Goal: Use online tool/utility: Utilize a website feature to perform a specific function

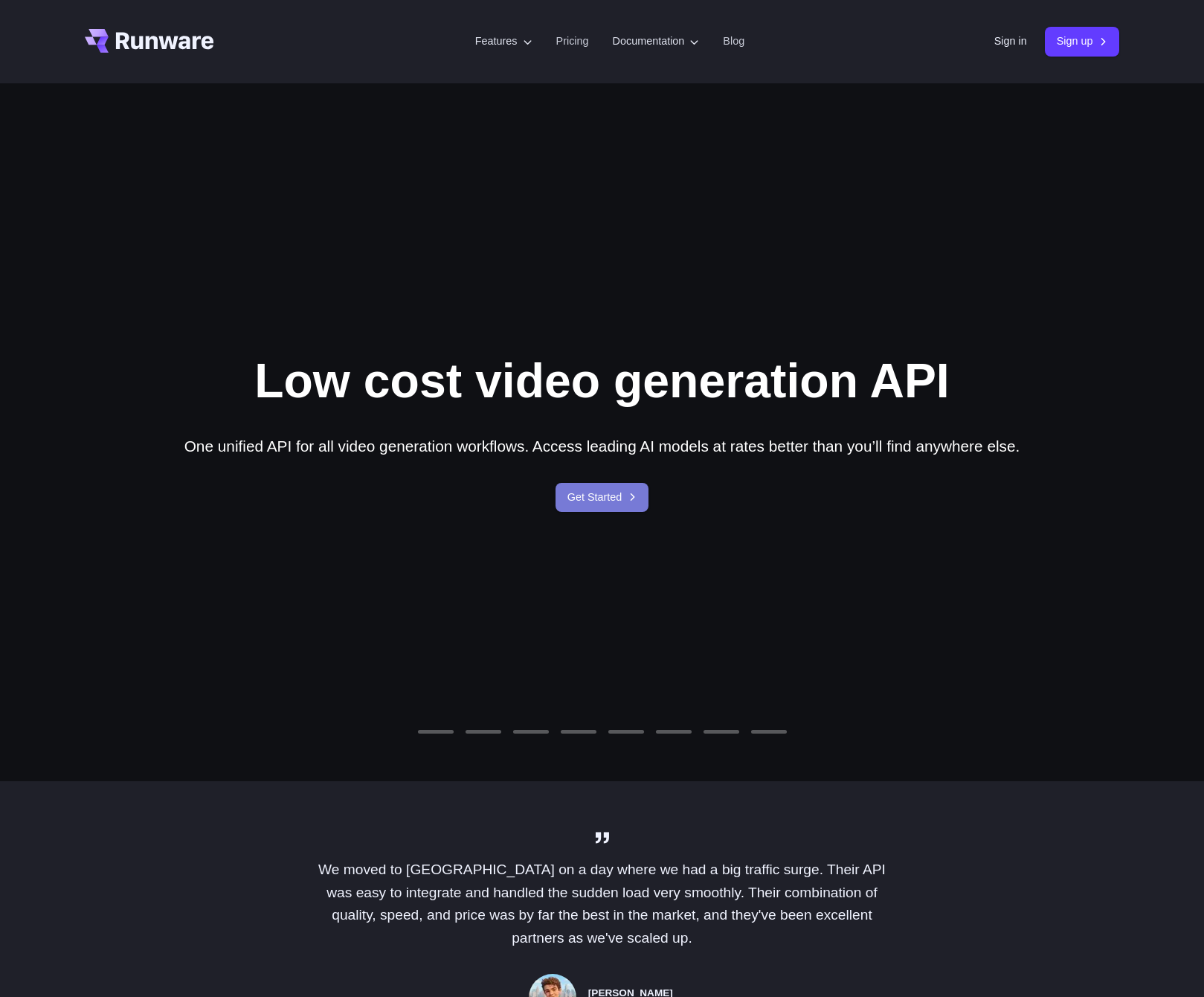
click at [595, 504] on link "Get Started" at bounding box center [602, 498] width 93 height 29
click at [994, 45] on link "Sign in" at bounding box center [1011, 41] width 33 height 17
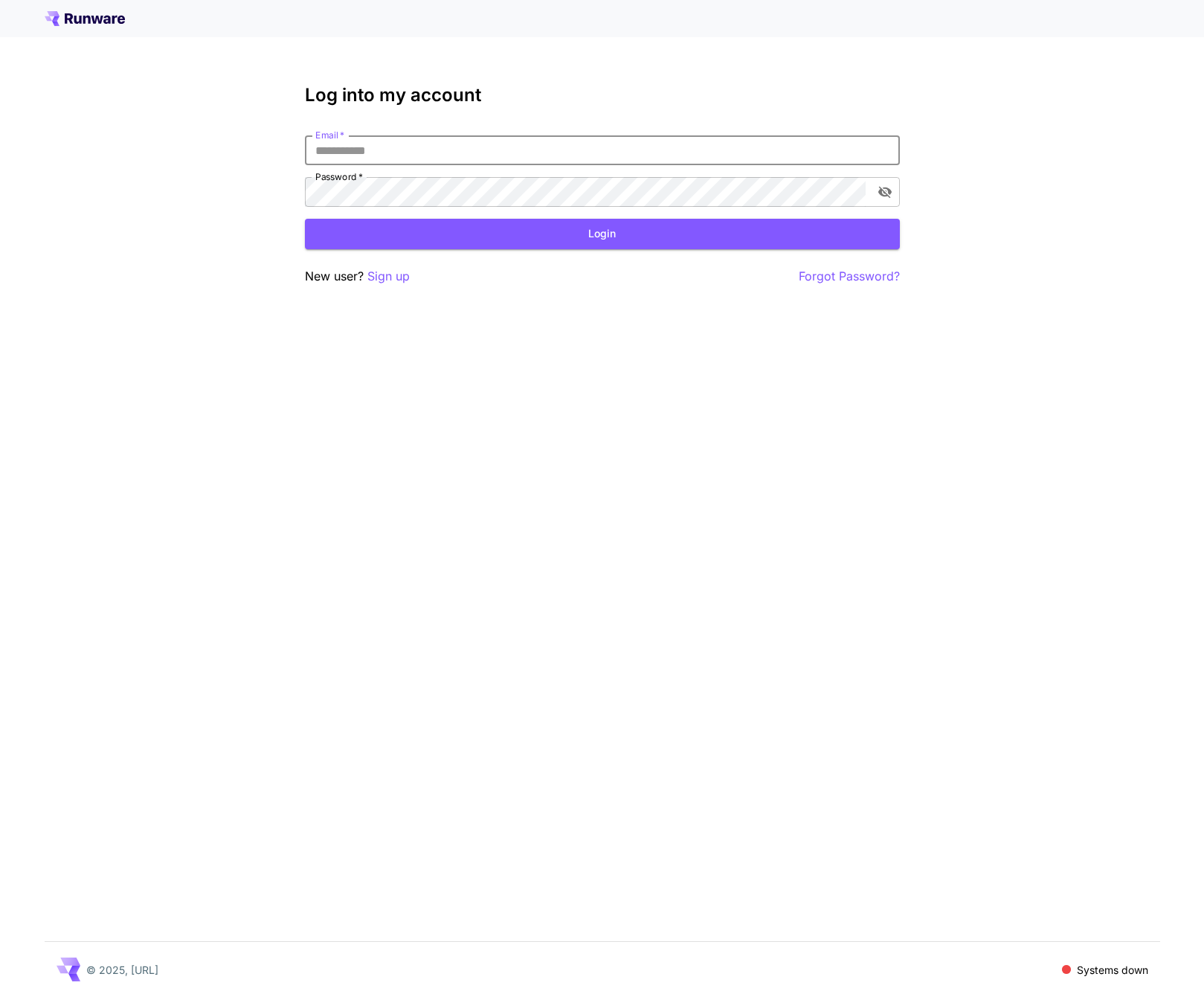
type input "**********"
click at [596, 230] on button "Login" at bounding box center [602, 234] width 595 height 30
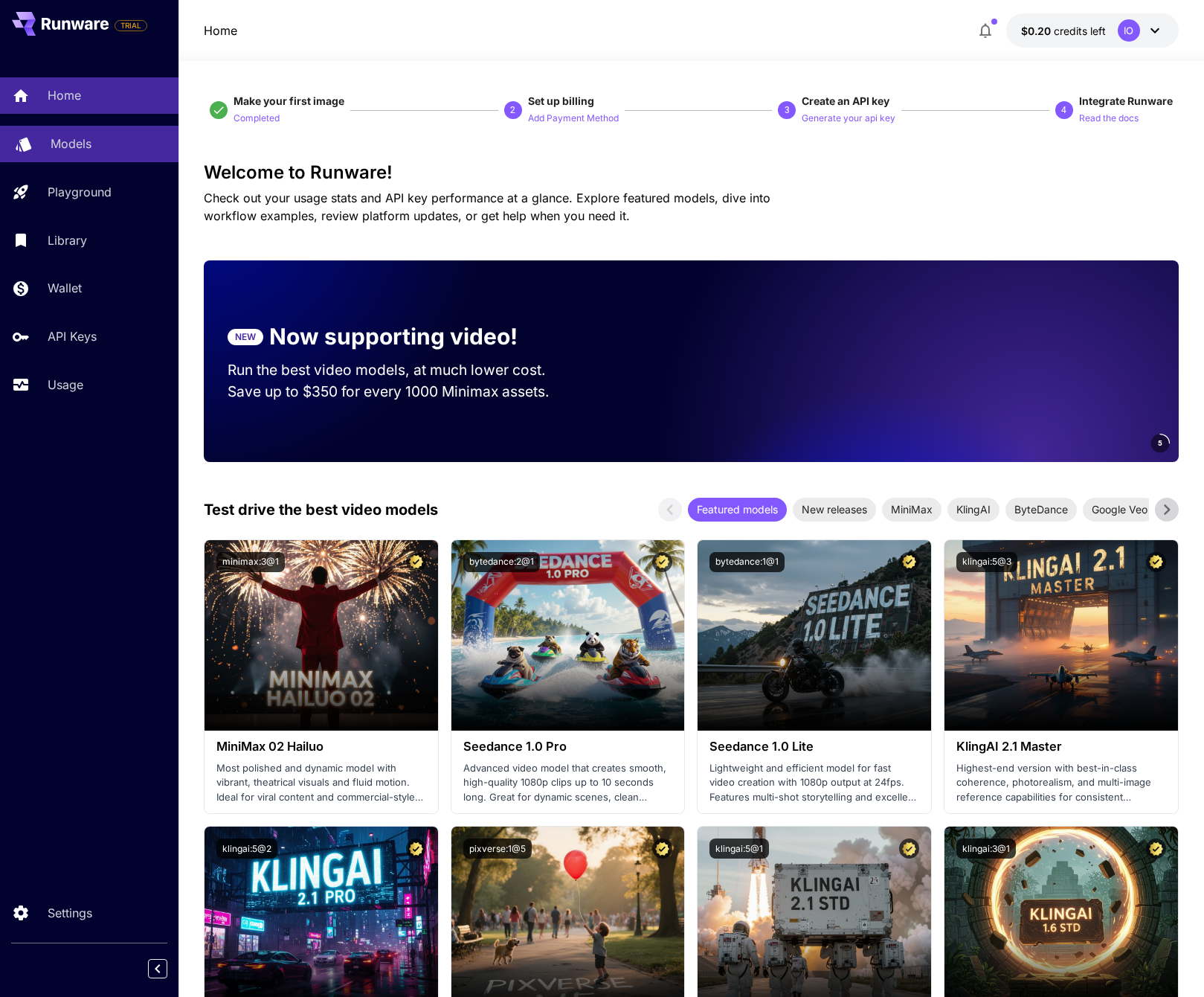
click at [109, 154] on link "Models" at bounding box center [89, 144] width 179 height 37
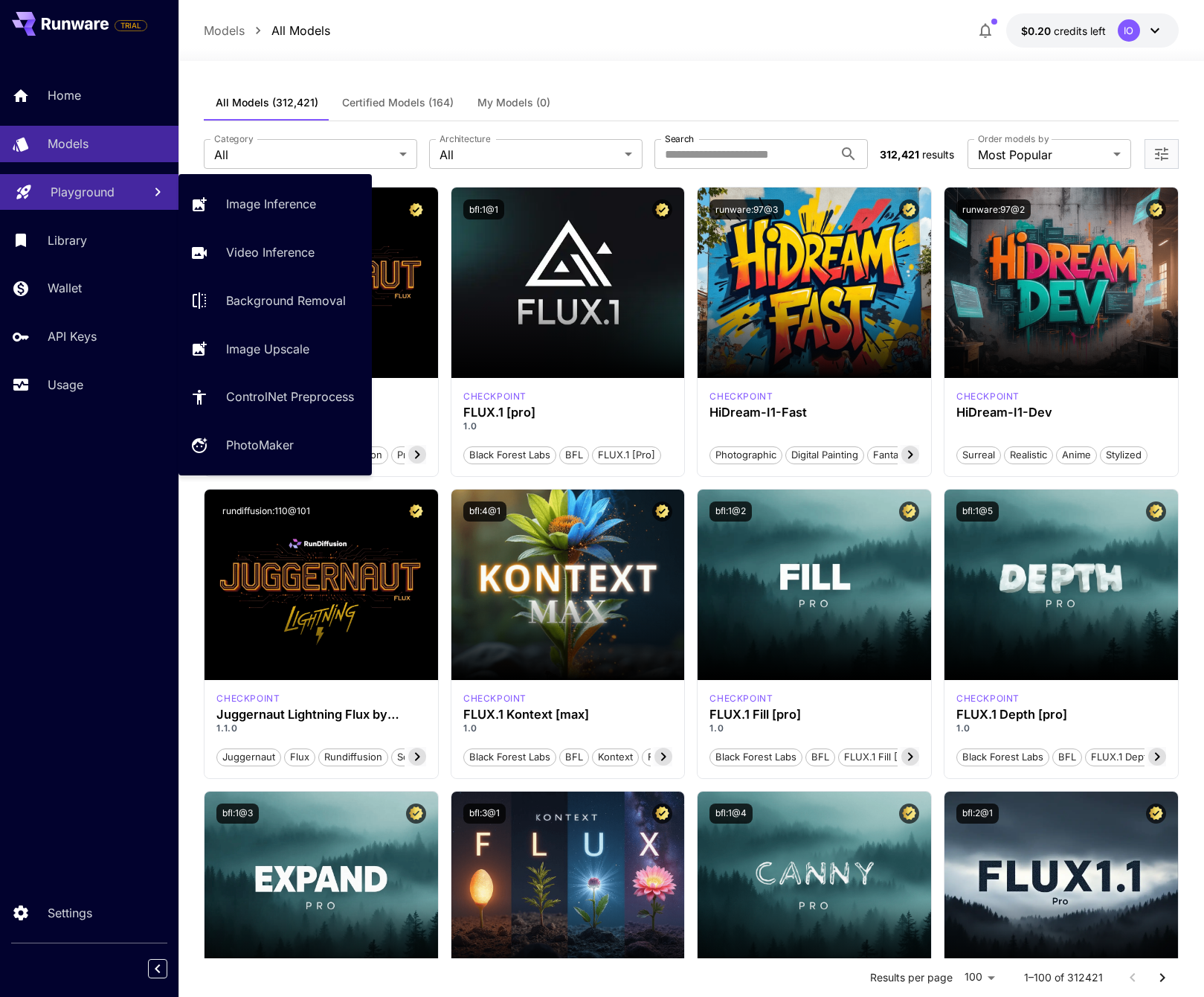
click at [97, 189] on p "Playground" at bounding box center [82, 192] width 64 height 17
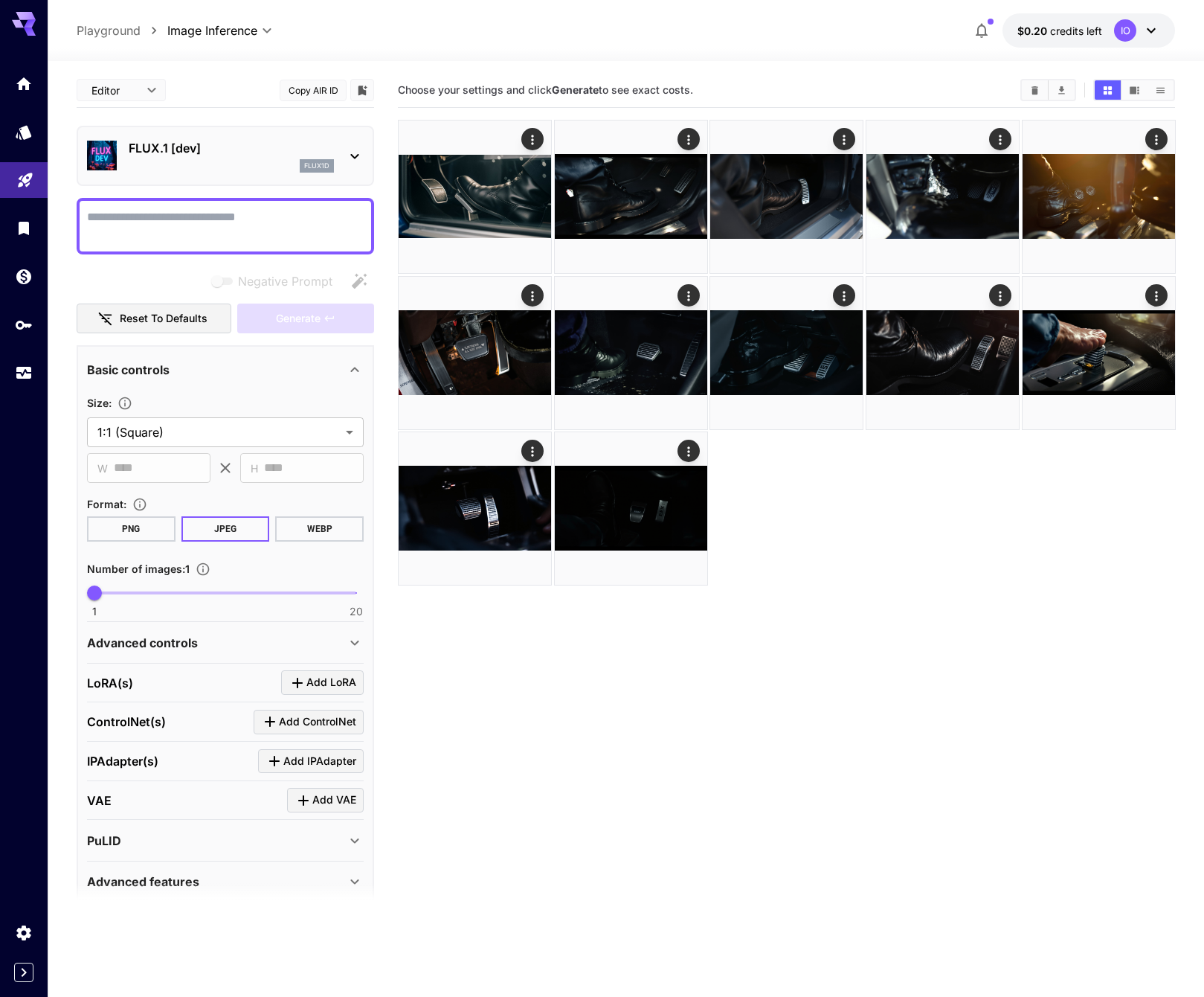
click at [279, 154] on p "FLUX.1 [dev]" at bounding box center [231, 148] width 205 height 17
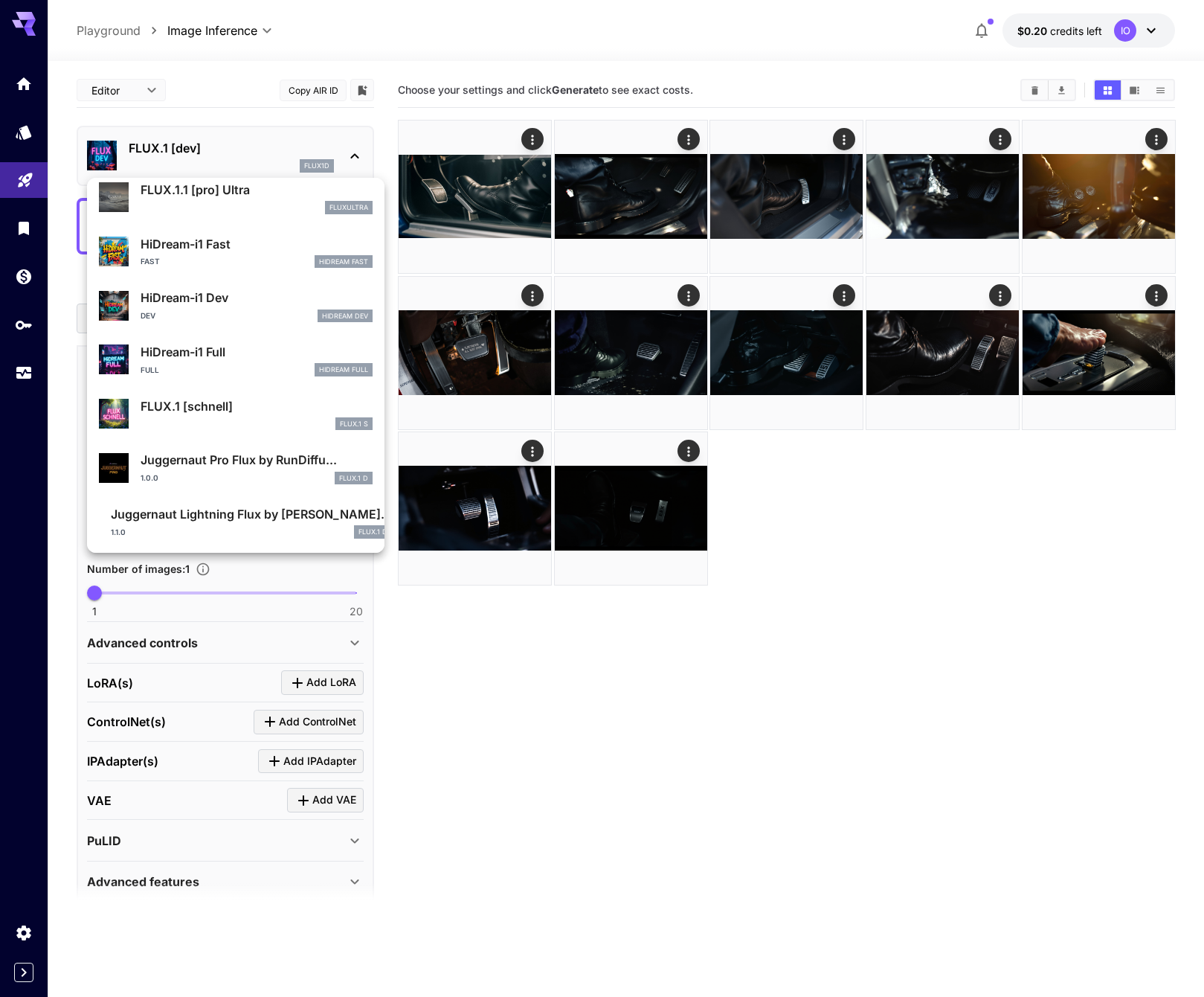
scroll to position [1132, 0]
click at [508, 208] on div at bounding box center [602, 498] width 1204 height 997
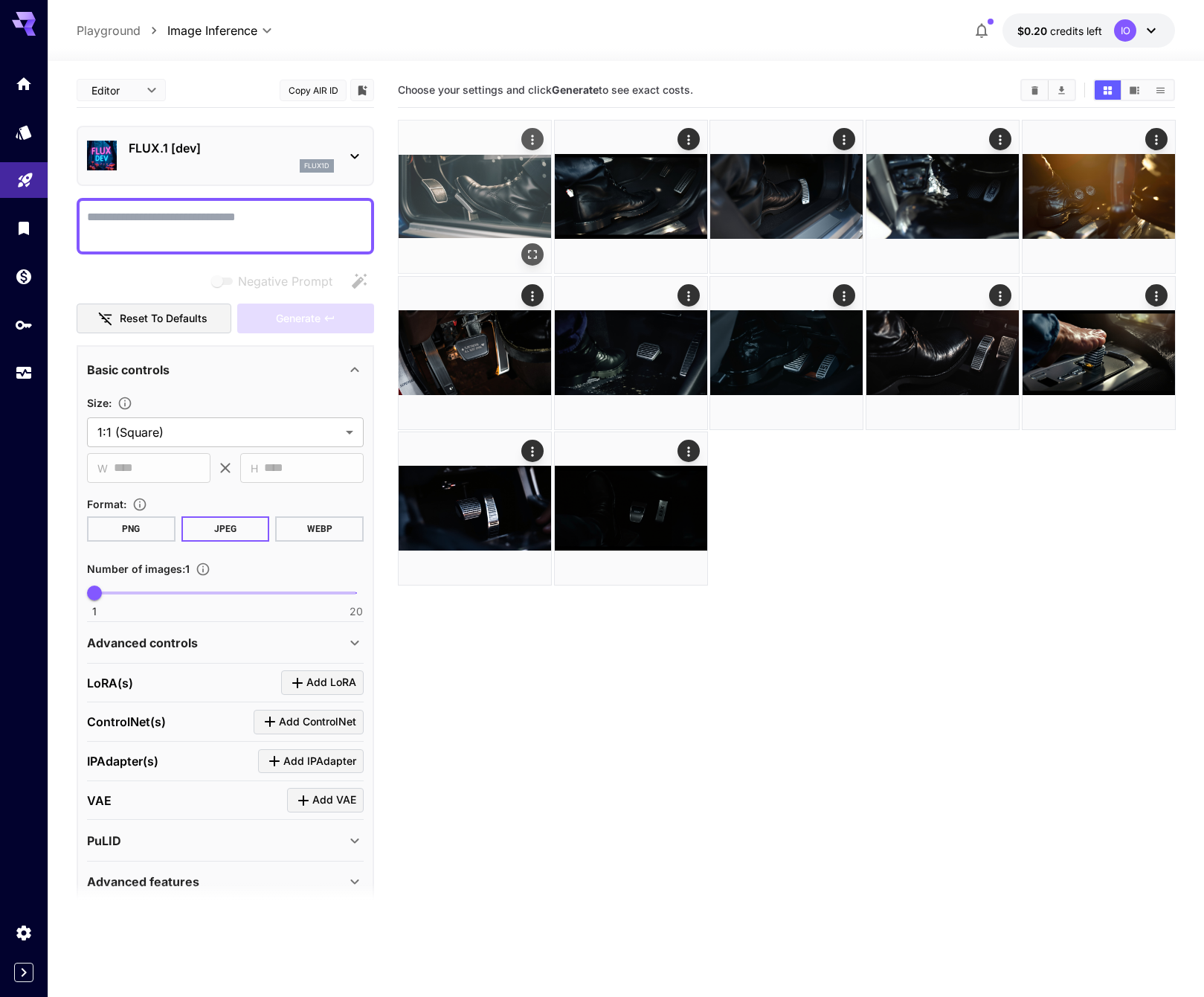
click at [531, 251] on icon "Open in fullscreen" at bounding box center [531, 255] width 15 height 15
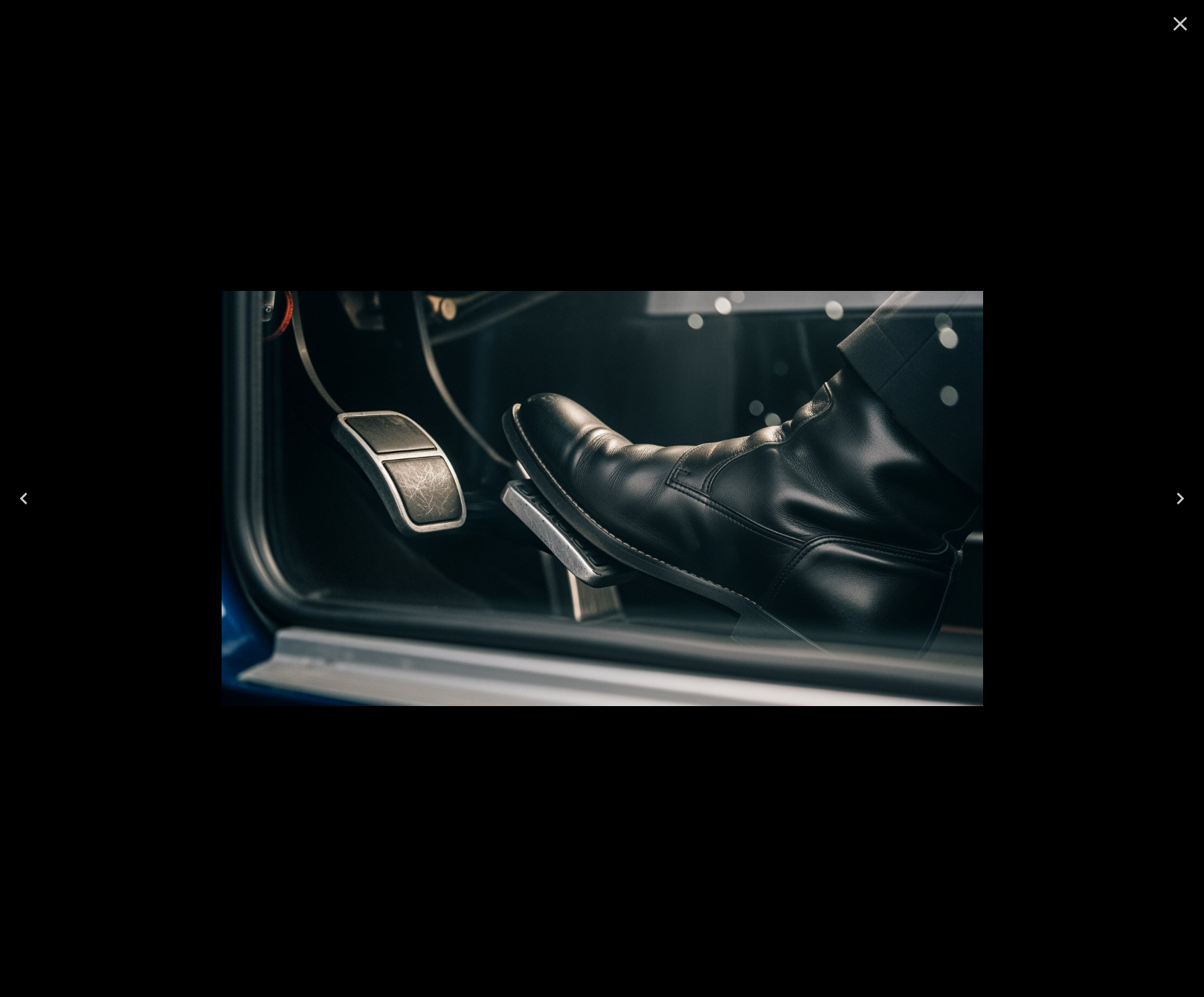
click at [1178, 22] on icon "Close" at bounding box center [1180, 24] width 14 height 14
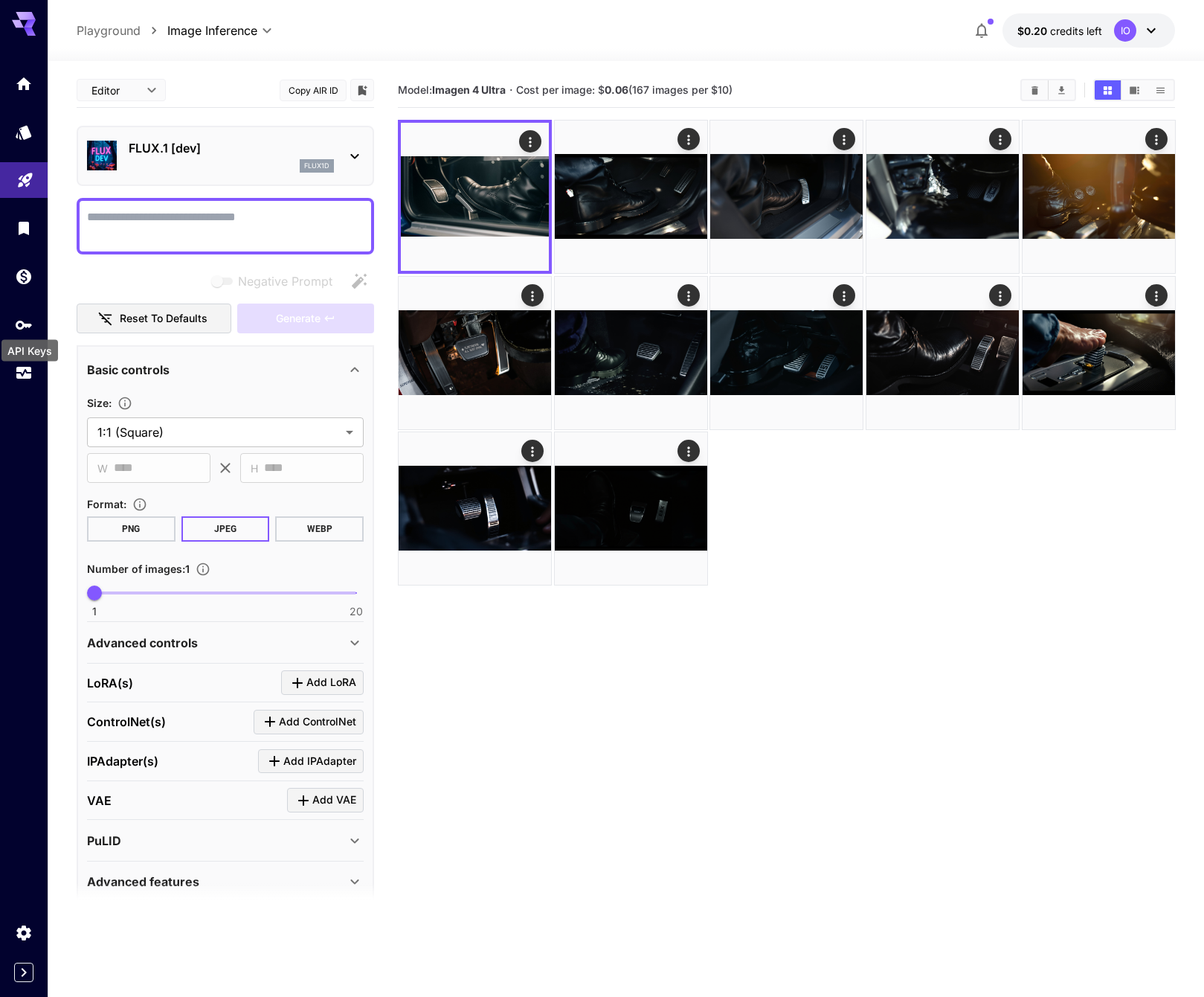
click at [17, 330] on div "API Keys" at bounding box center [29, 346] width 60 height 34
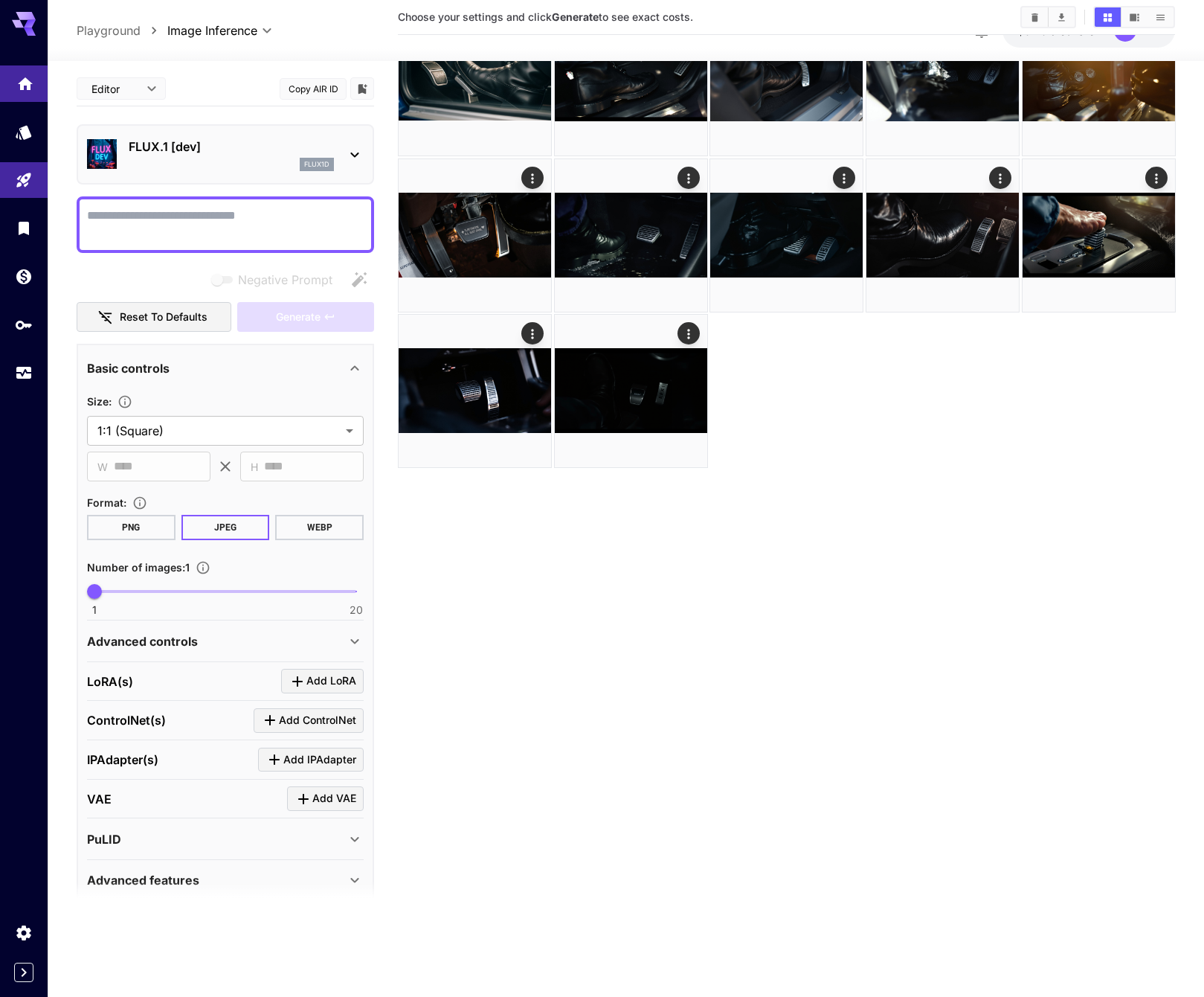
click at [25, 81] on icon "Home" at bounding box center [25, 80] width 15 height 13
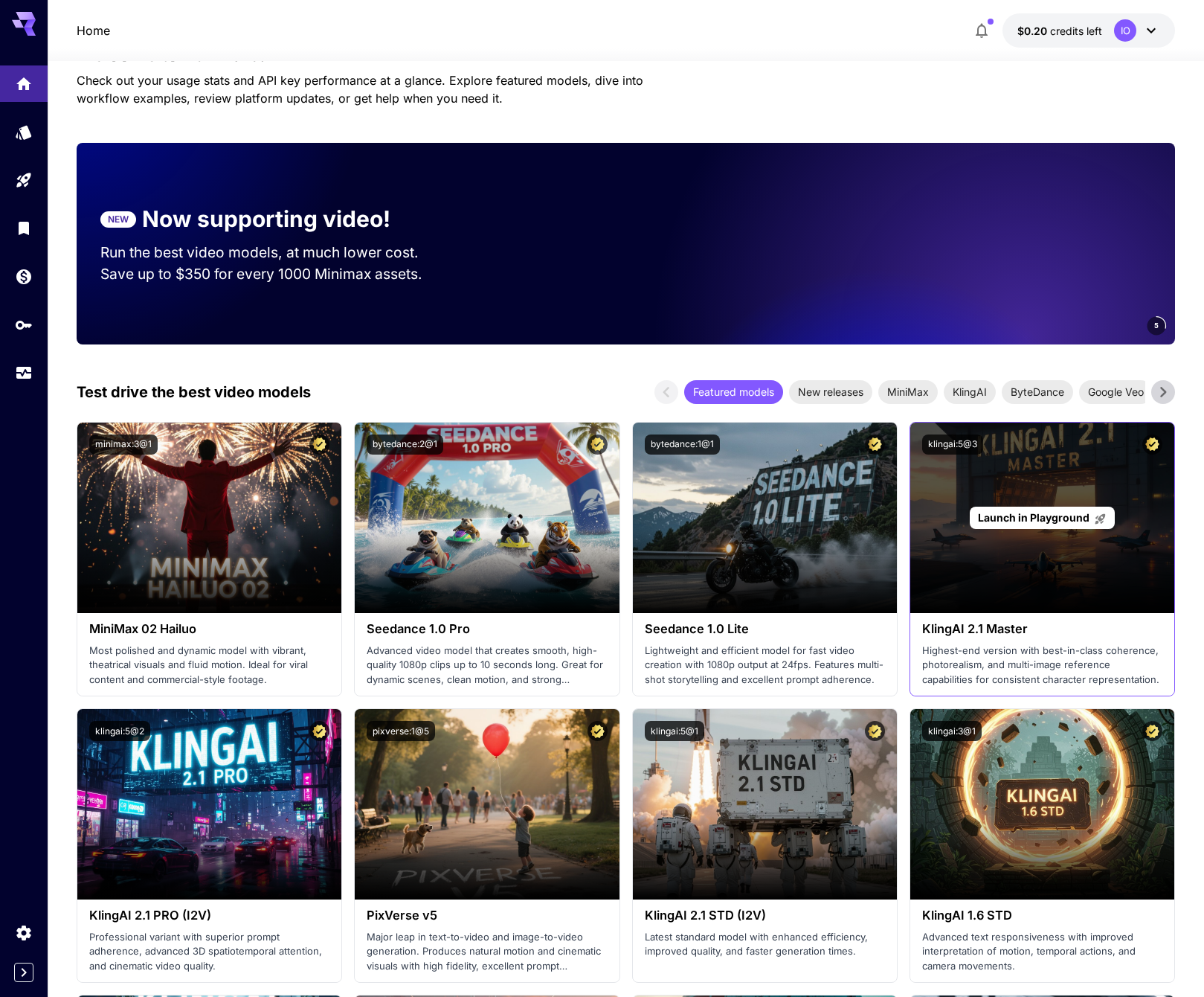
click at [994, 494] on div "Launch in Playground" at bounding box center [1043, 518] width 264 height 191
click at [1002, 516] on span "Launch in Playground" at bounding box center [1034, 518] width 112 height 13
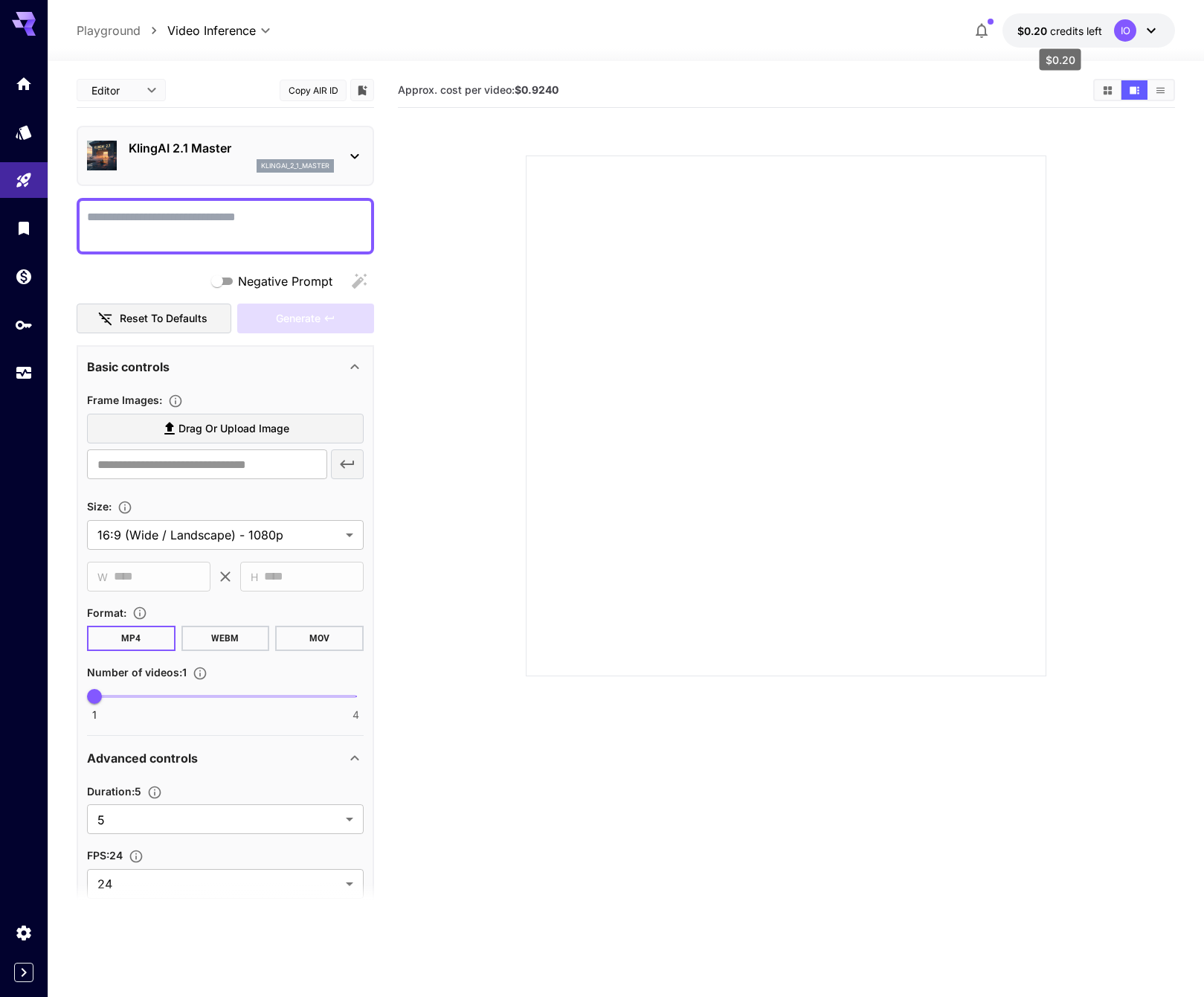
click at [1064, 30] on span "credits left" at bounding box center [1076, 31] width 52 height 13
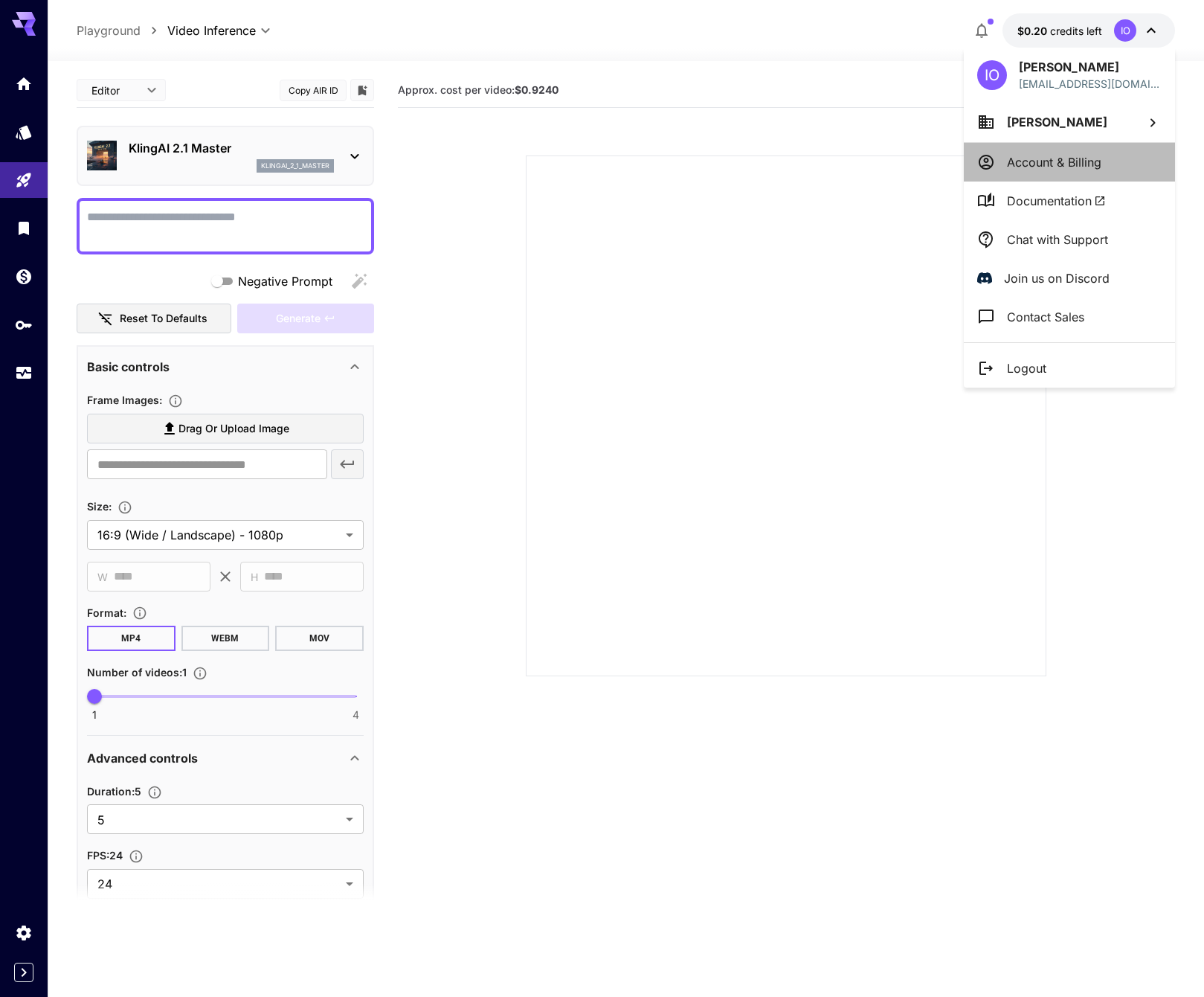
click at [1060, 159] on p "Account & Billing" at bounding box center [1054, 161] width 94 height 17
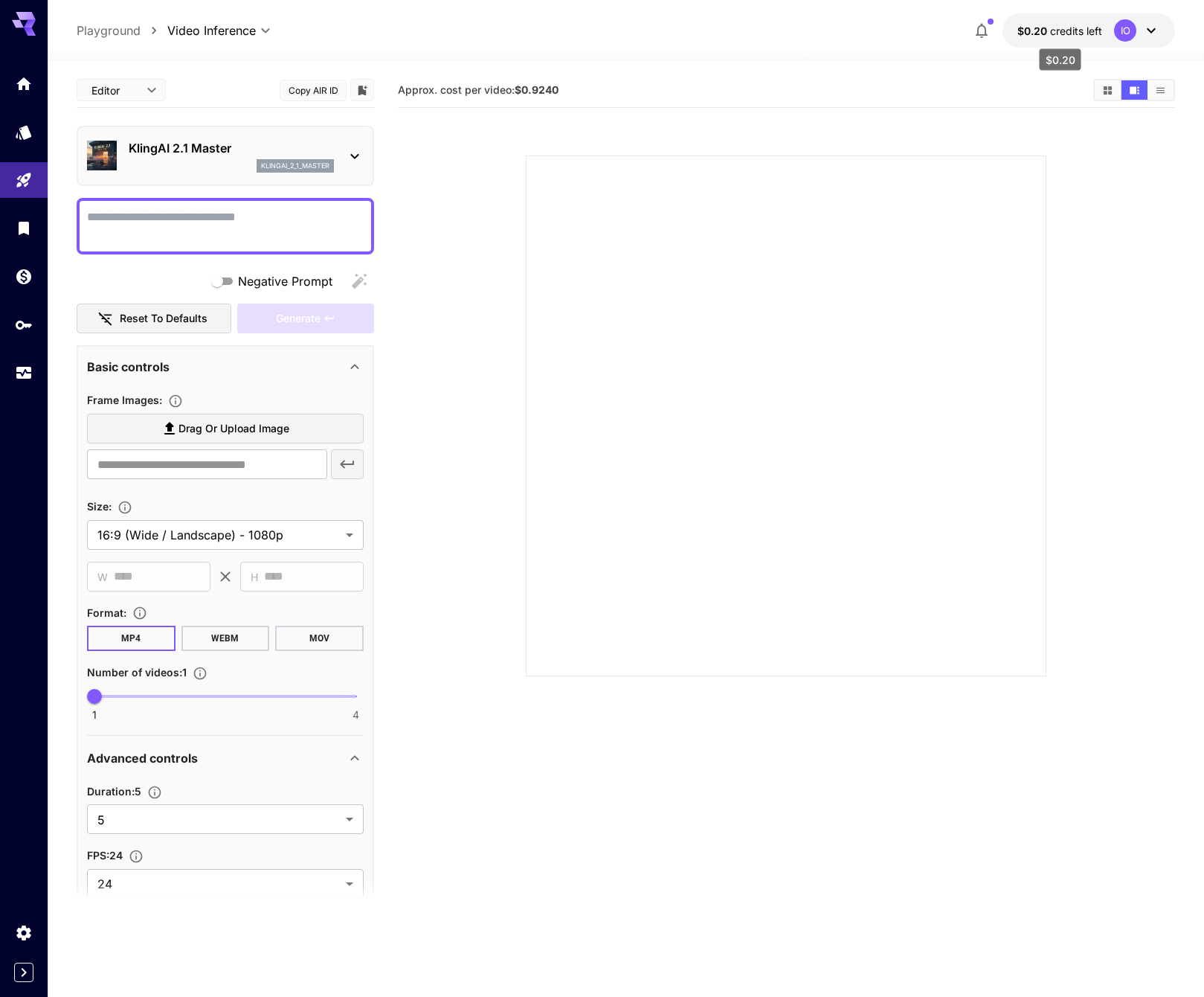
click at [1089, 28] on span "credits left" at bounding box center [1076, 31] width 52 height 13
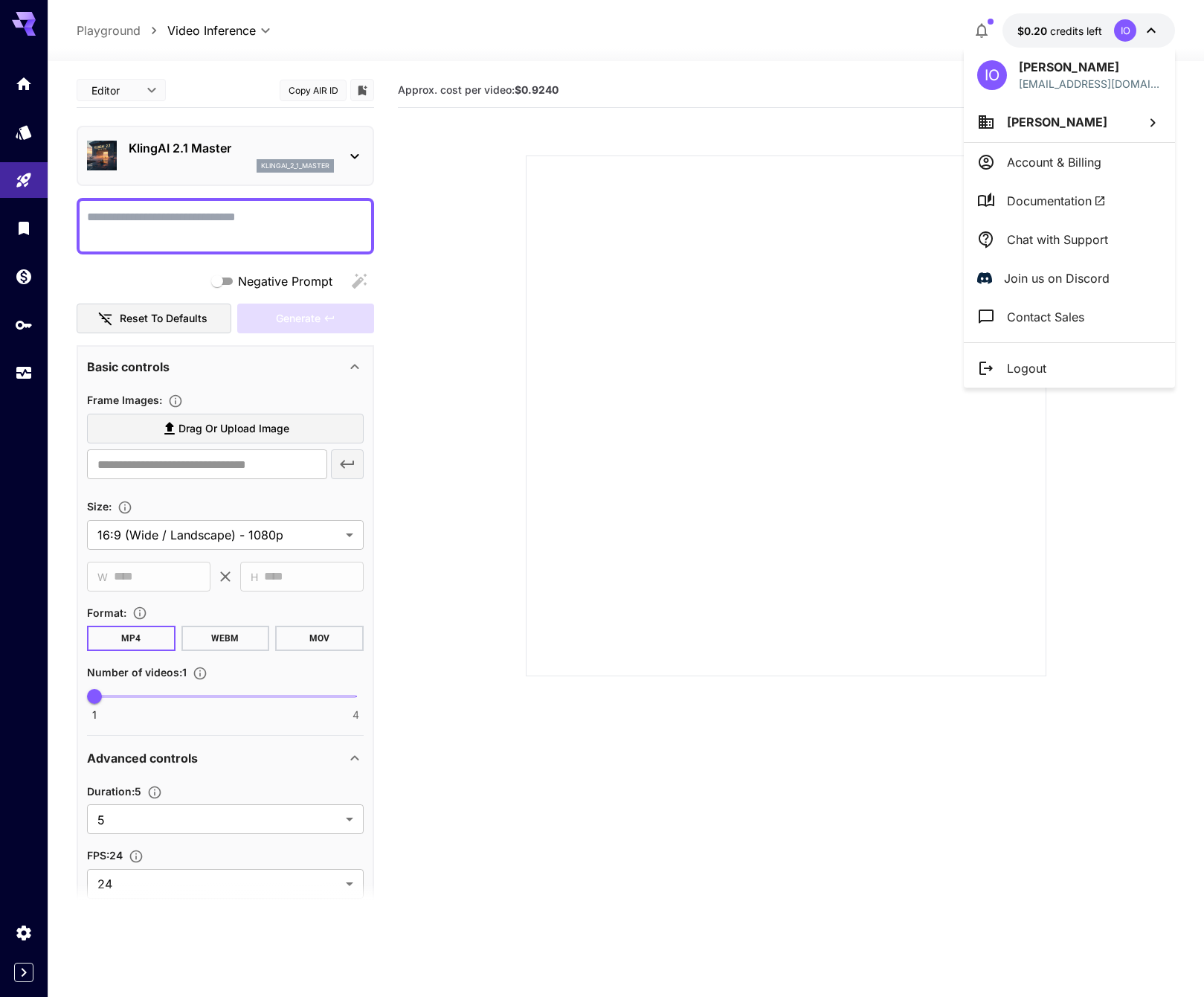
click at [1046, 75] on p "Israel Oron" at bounding box center [1090, 66] width 143 height 17
click at [985, 29] on div at bounding box center [602, 498] width 1204 height 997
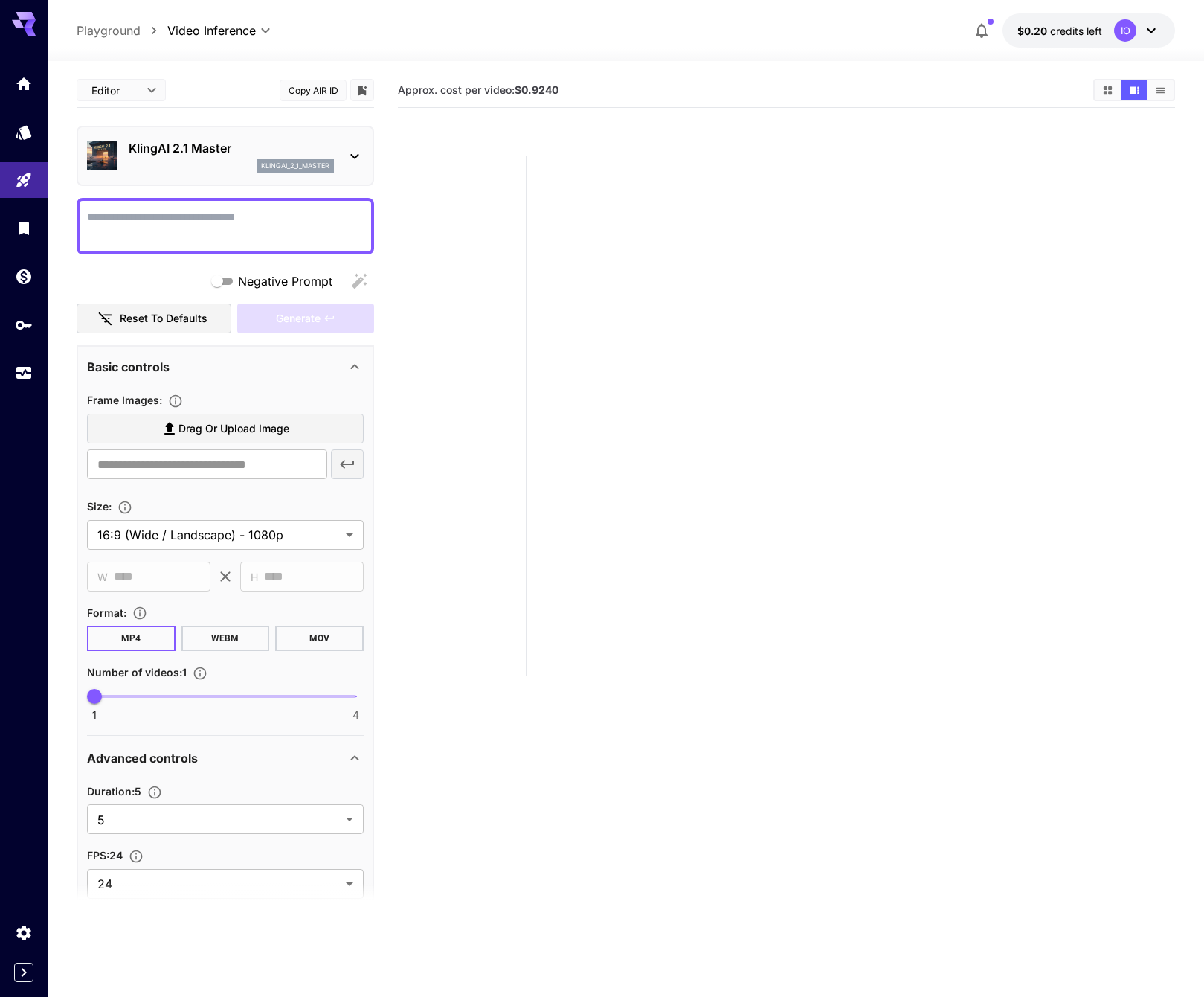
click at [985, 29] on icon "button" at bounding box center [981, 30] width 17 height 17
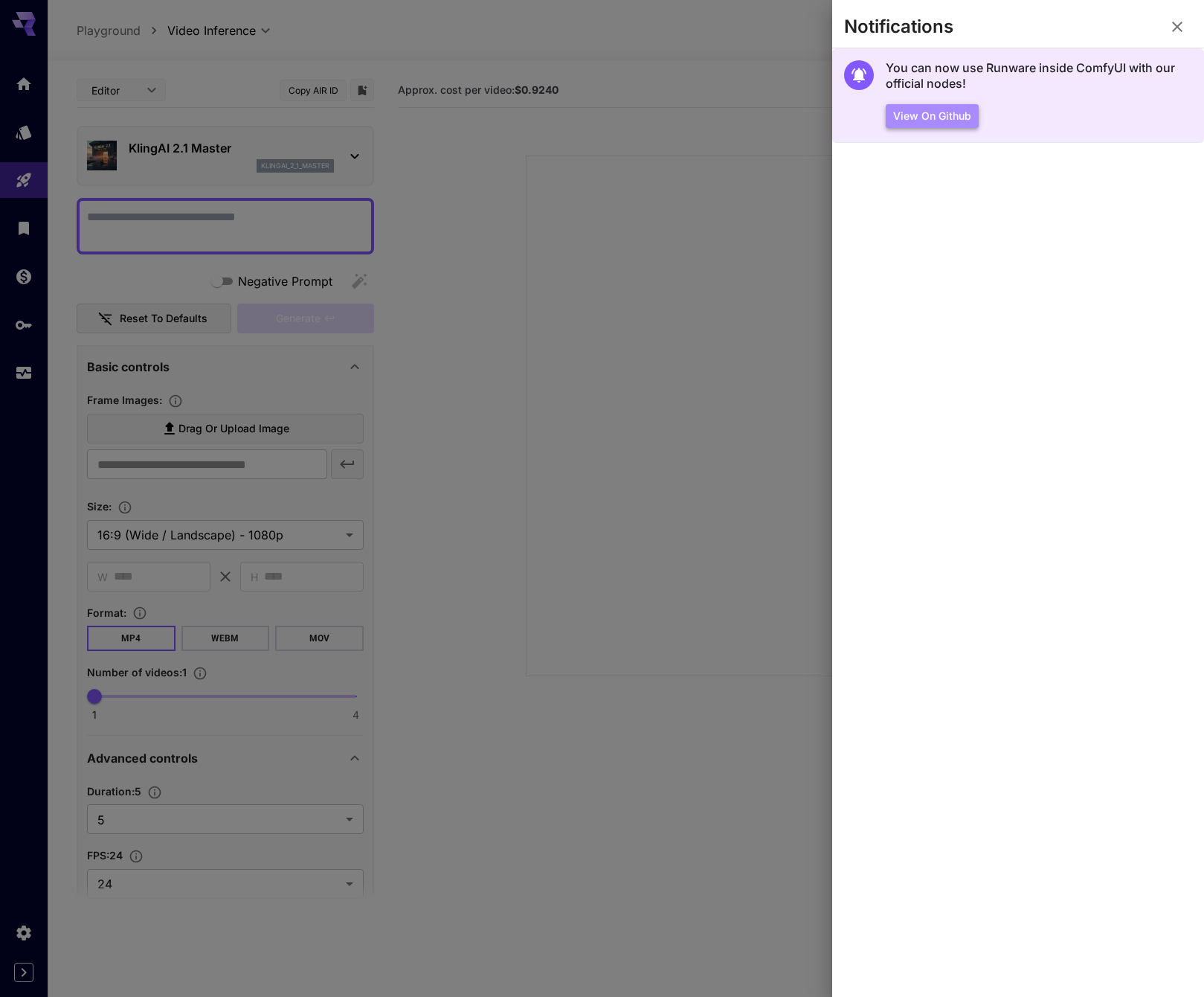
click at [936, 114] on button "View on Github" at bounding box center [932, 116] width 93 height 25
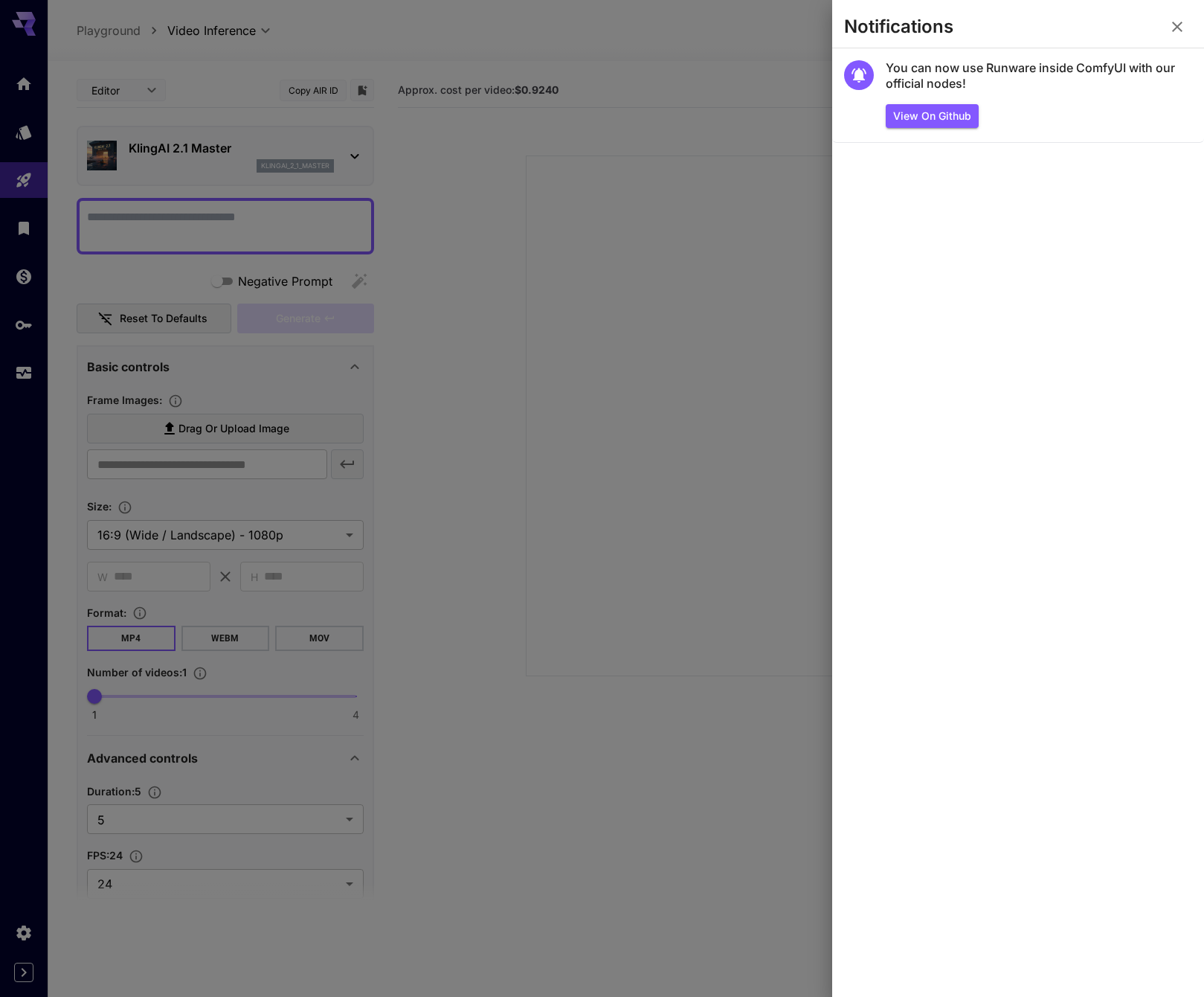
click at [986, 192] on section "You can now use Runware inside ComfyUI with our official nodes! View on Github" at bounding box center [1018, 522] width 372 height 948
click at [1180, 23] on icon "button" at bounding box center [1177, 26] width 17 height 17
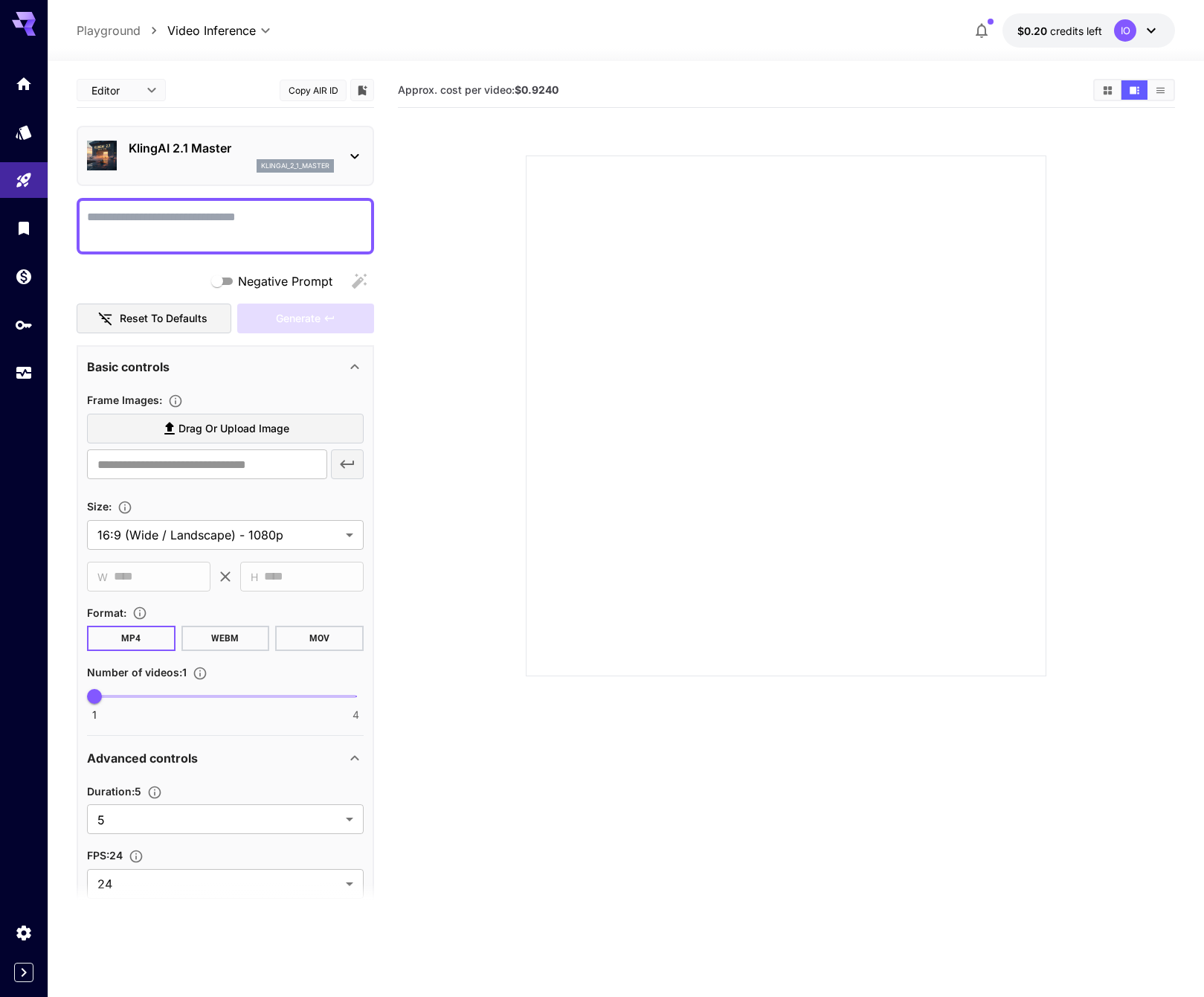
click at [29, 25] on icon at bounding box center [29, 24] width 12 height 8
click at [1128, 30] on div "IO" at bounding box center [1125, 30] width 22 height 22
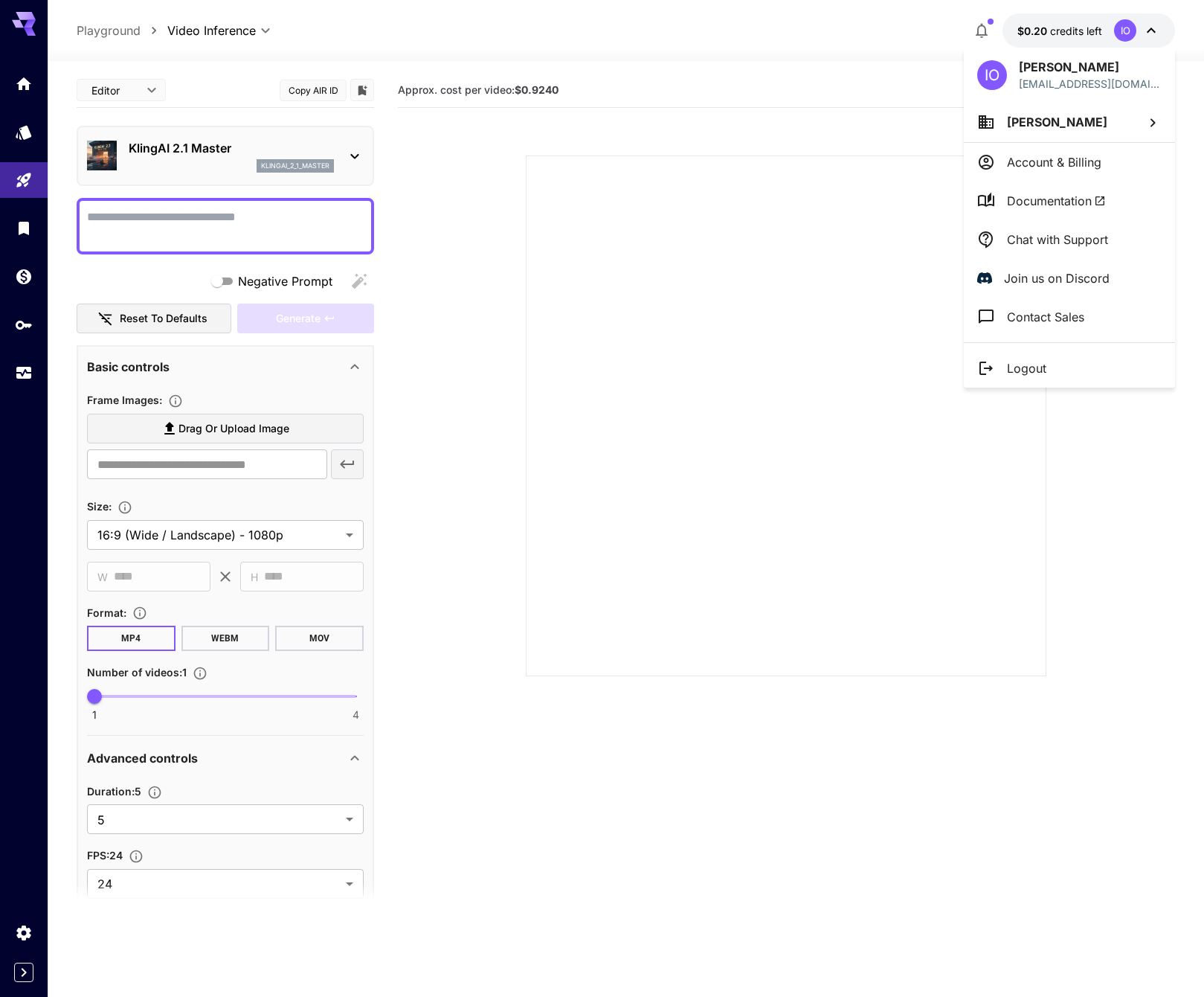
click at [1093, 119] on li "Israel Oron" at bounding box center [1069, 122] width 212 height 40
click at [1073, 163] on div at bounding box center [602, 498] width 1204 height 997
click at [1055, 165] on p "Account & Billing" at bounding box center [1054, 161] width 94 height 17
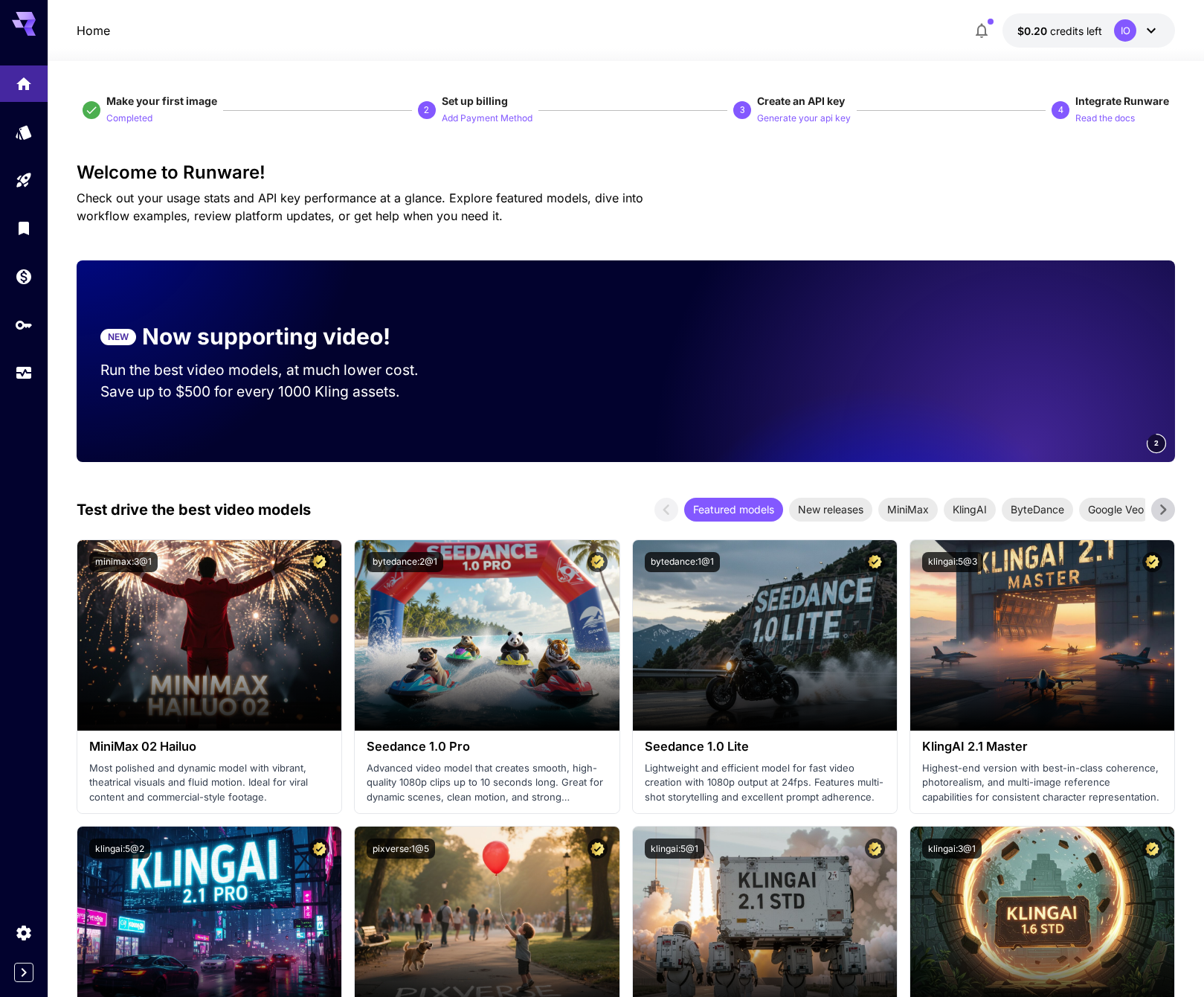
click at [97, 29] on p "Home" at bounding box center [93, 30] width 34 height 17
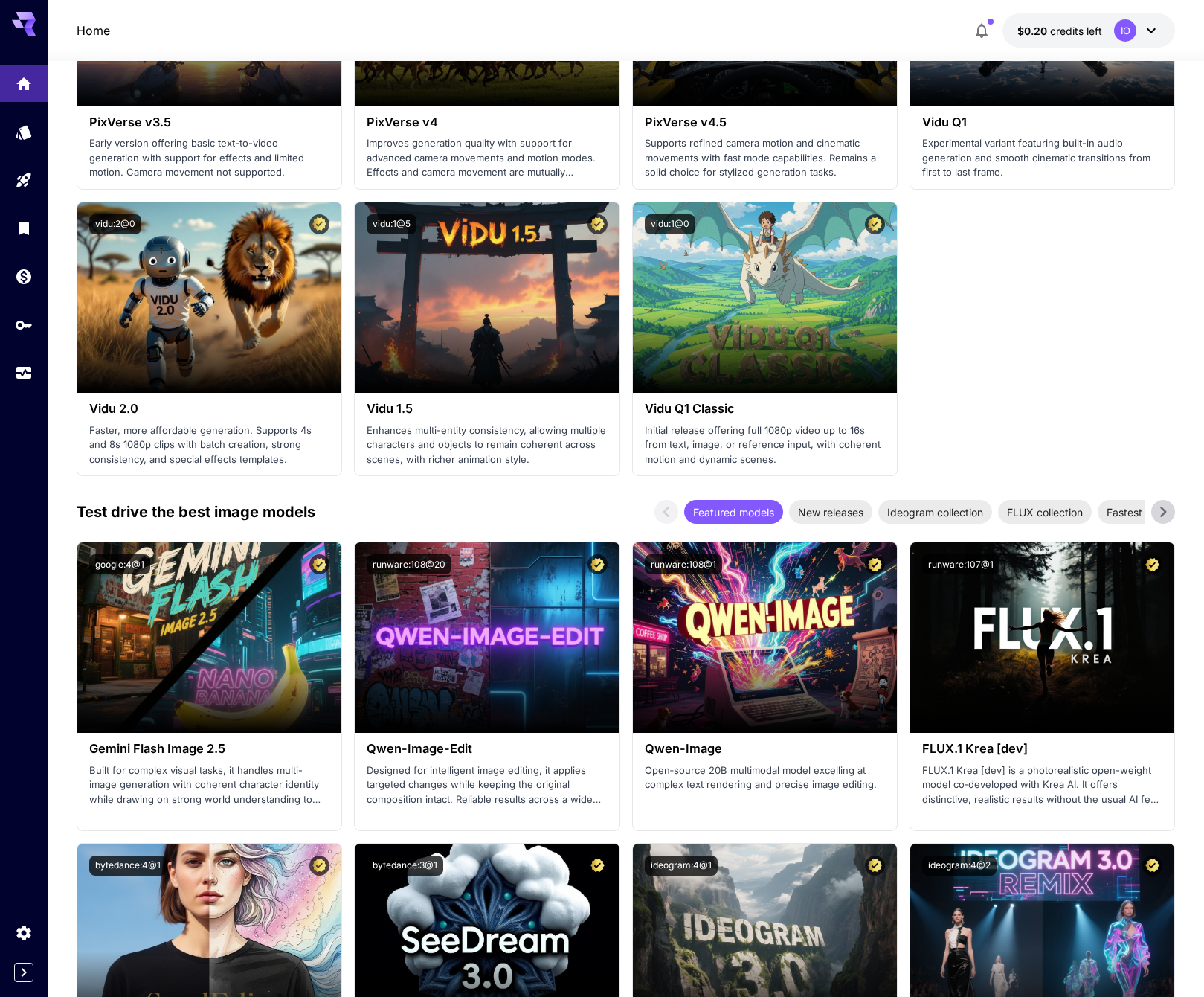
scroll to position [1485, 0]
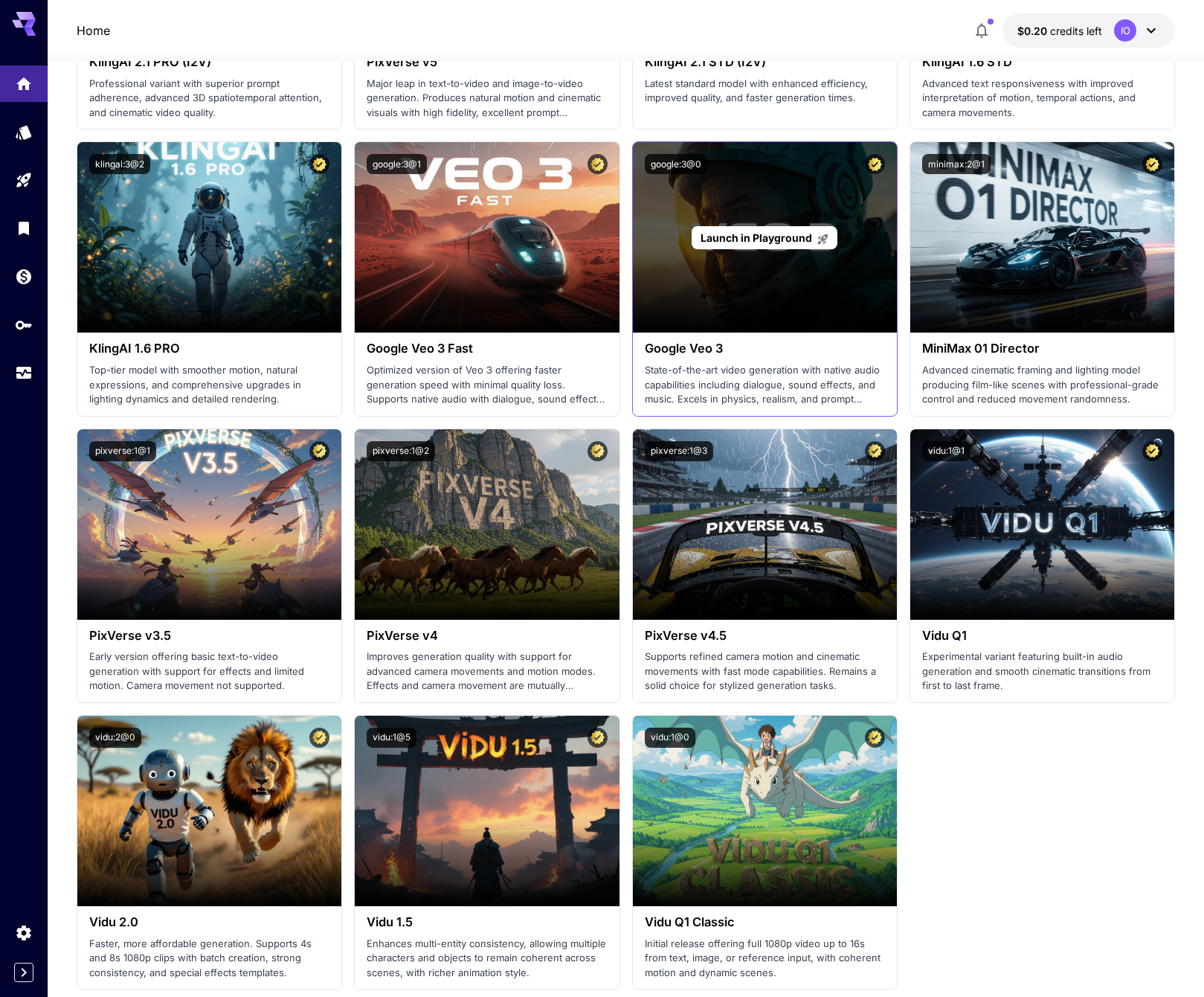
click at [741, 243] on div "Launch in Playground" at bounding box center [764, 237] width 145 height 23
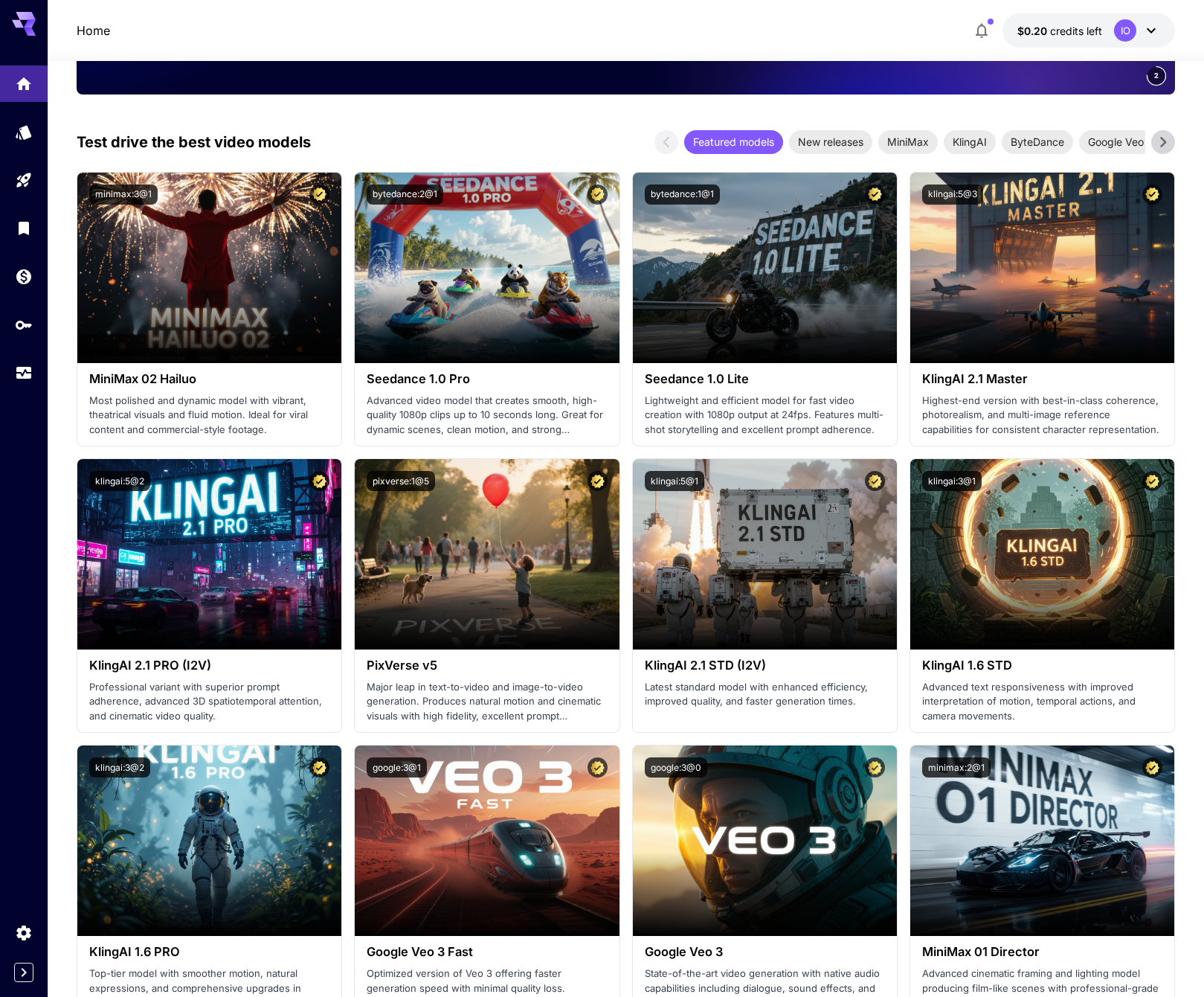
scroll to position [369, 0]
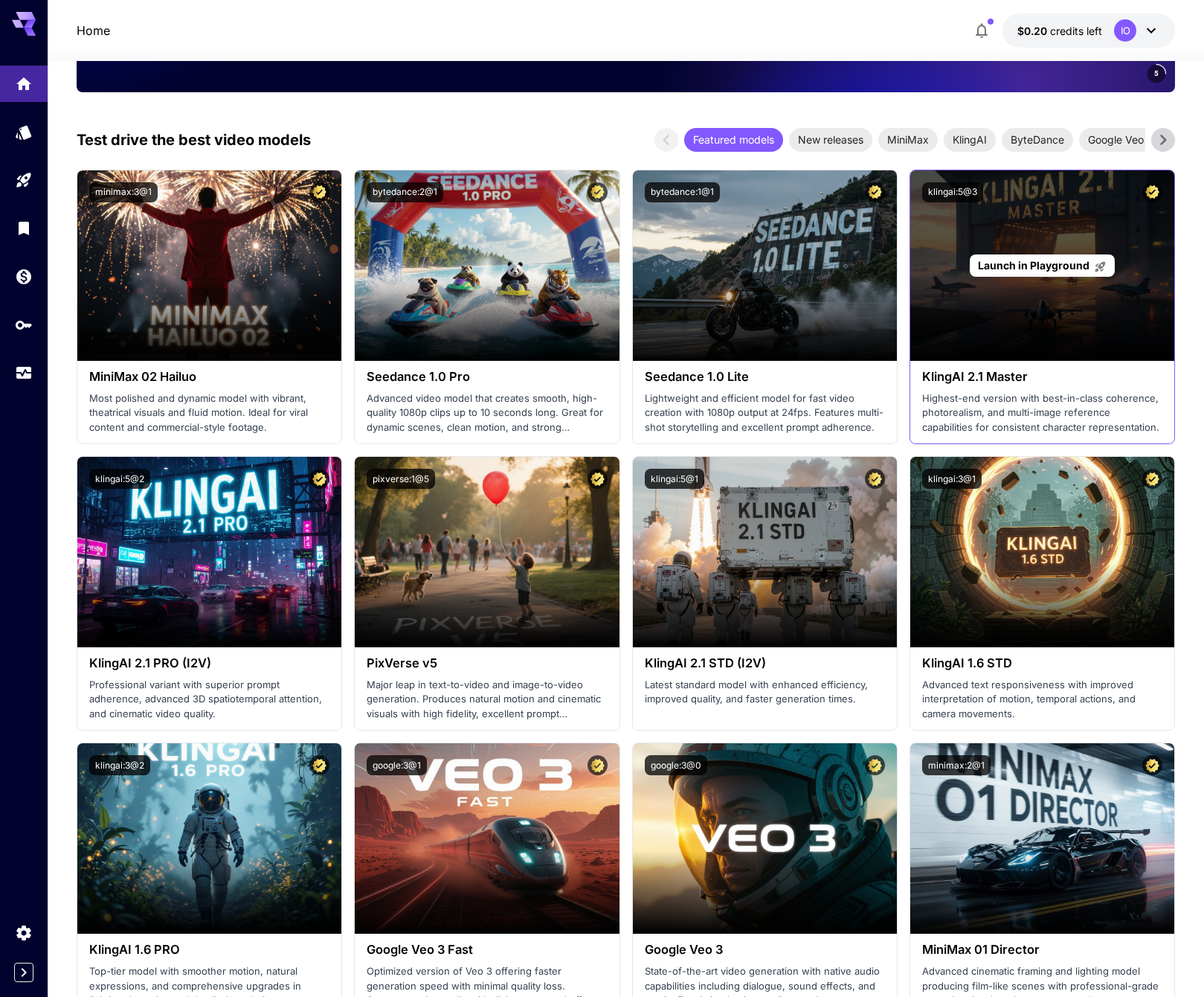
click at [979, 311] on div "Launch in Playground" at bounding box center [1043, 266] width 264 height 191
click at [1013, 257] on p "Launch in Playground" at bounding box center [1043, 265] width 128 height 16
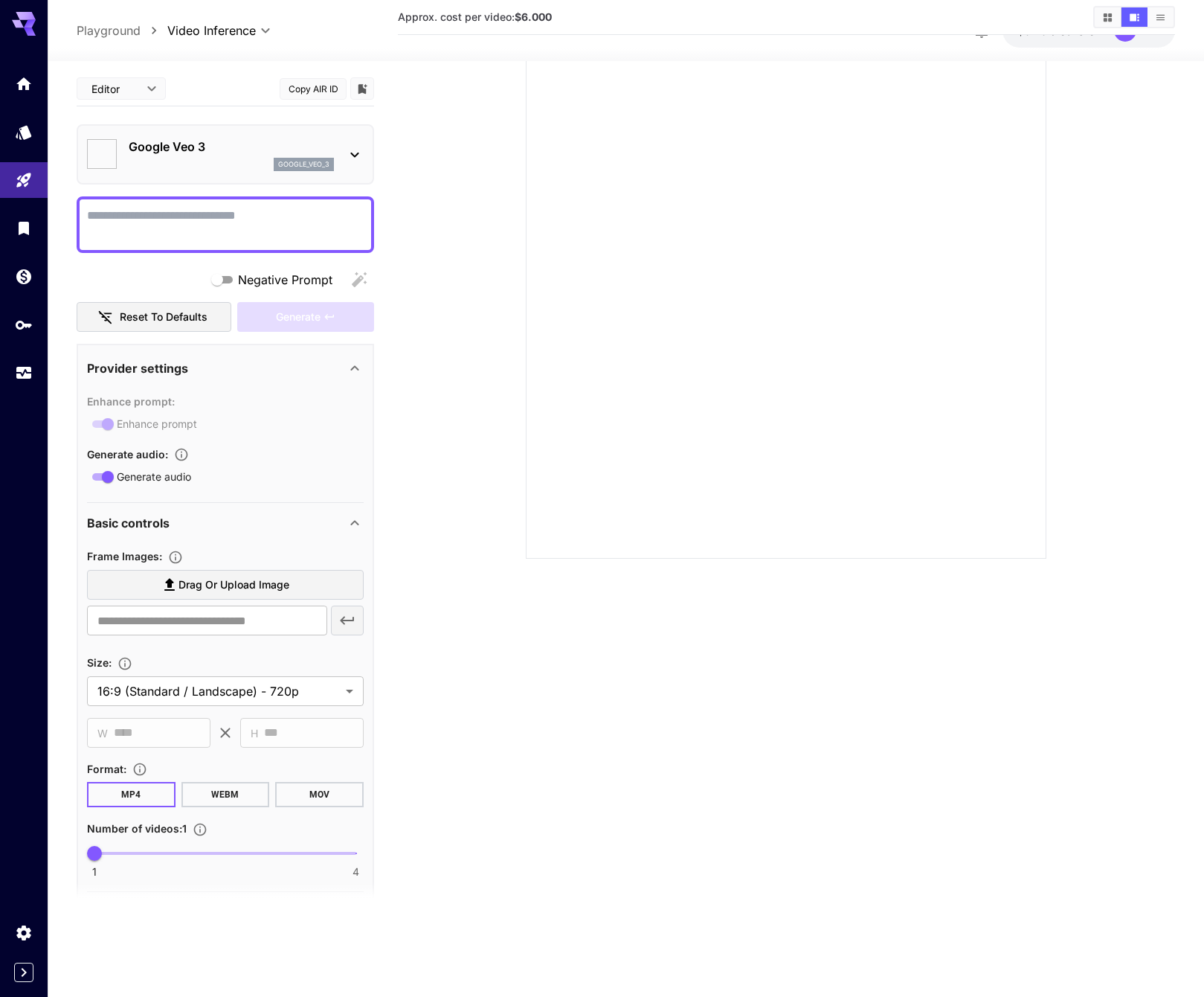
type input "**********"
type input "****"
type input "*"
